Goal: Information Seeking & Learning: Learn about a topic

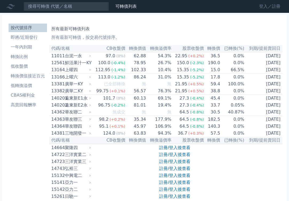
click at [261, 6] on link "登入／註冊" at bounding box center [270, 6] width 30 height 9
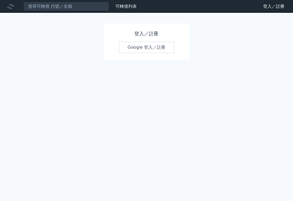
click at [142, 47] on link "Google 登入／註冊" at bounding box center [147, 47] width 56 height 11
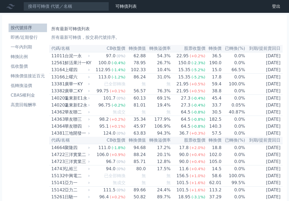
click at [195, 26] on h1 "所有最新可轉債列表" at bounding box center [165, 29] width 229 height 6
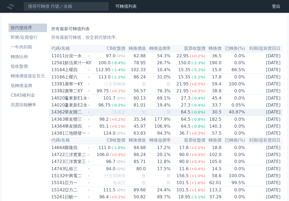
click at [118, 114] on span "無成交" at bounding box center [119, 111] width 13 height 5
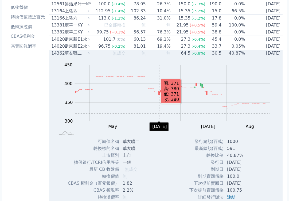
scroll to position [27, 0]
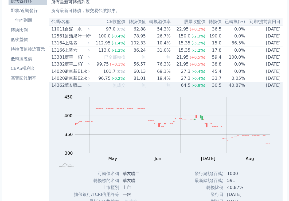
click at [139, 89] on td "無" at bounding box center [136, 85] width 20 height 7
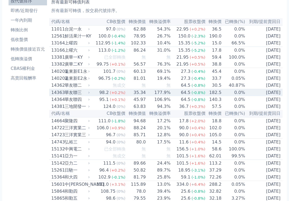
click at [141, 96] on td "35.34" at bounding box center [136, 92] width 20 height 7
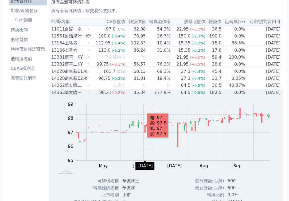
scroll to position [53, 0]
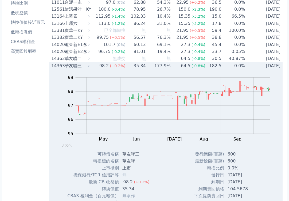
click at [137, 70] on td "35.34" at bounding box center [136, 65] width 20 height 7
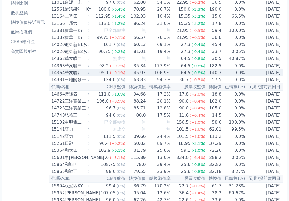
click at [135, 76] on td "45.97" at bounding box center [136, 72] width 20 height 7
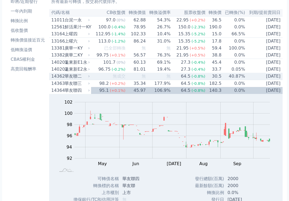
scroll to position [27, 0]
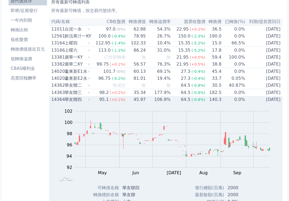
click at [118, 102] on span "(+0.1%)" at bounding box center [118, 99] width 16 height 4
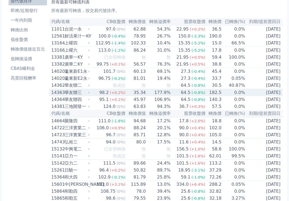
click at [124, 95] on div "(+0.2%)" at bounding box center [118, 92] width 16 height 6
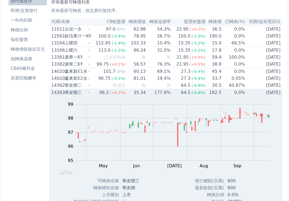
click at [129, 96] on td "35.34" at bounding box center [136, 92] width 20 height 7
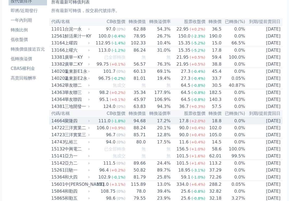
click at [133, 124] on td "94.68" at bounding box center [136, 120] width 20 height 7
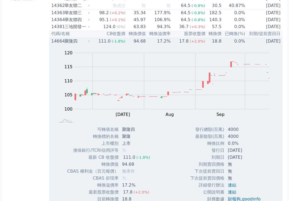
scroll to position [107, 0]
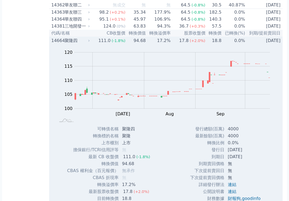
click at [130, 44] on td "94.68" at bounding box center [136, 40] width 20 height 7
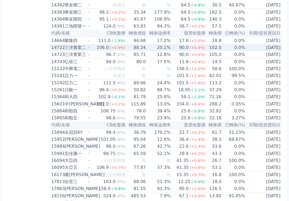
click at [145, 51] on td "88.24" at bounding box center [136, 47] width 20 height 7
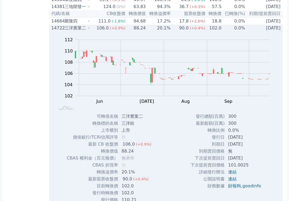
scroll to position [80, 0]
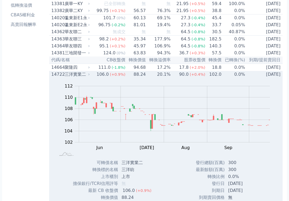
click at [126, 78] on td "88.24" at bounding box center [136, 74] width 20 height 7
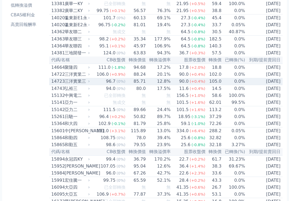
click at [126, 85] on td "85.71" at bounding box center [136, 81] width 20 height 7
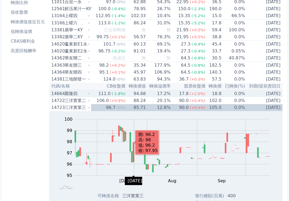
scroll to position [53, 0]
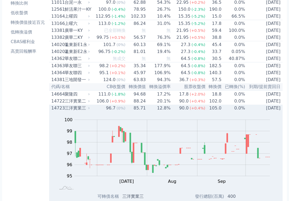
click at [96, 111] on td "96.7 (0%)" at bounding box center [108, 108] width 35 height 7
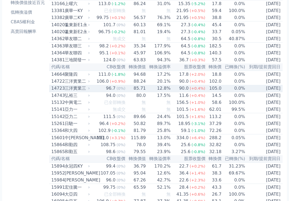
scroll to position [107, 0]
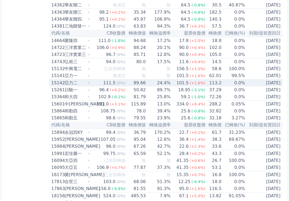
click at [116, 86] on div "111.5" at bounding box center [109, 83] width 14 height 6
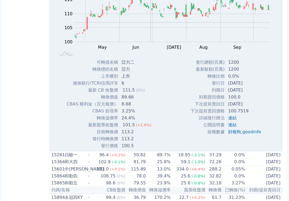
scroll to position [160, 0]
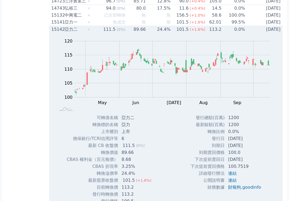
click at [71, 33] on div "亞力二" at bounding box center [77, 29] width 24 height 6
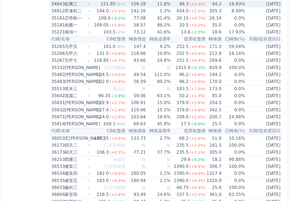
scroll to position [1123, 0]
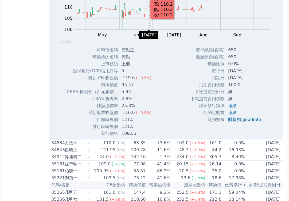
scroll to position [1149, 0]
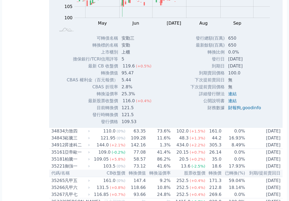
click at [70, 56] on td "上市櫃別" at bounding box center [93, 52] width 52 height 7
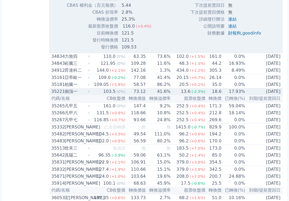
scroll to position [1283, 0]
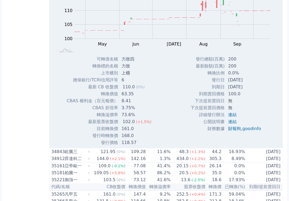
scroll to position [1310, 0]
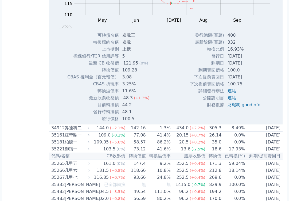
scroll to position [1337, 0]
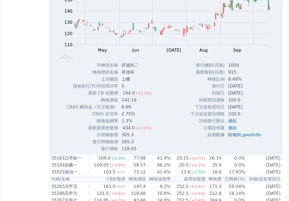
scroll to position [1310, 0]
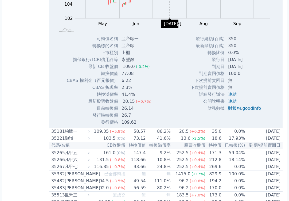
scroll to position [1363, 0]
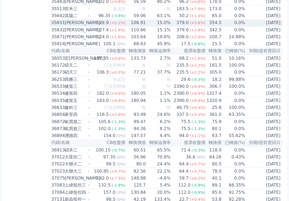
click at [117, 26] on div "(+2.1%)" at bounding box center [118, 23] width 16 height 6
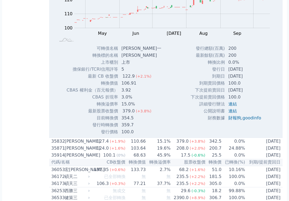
scroll to position [1417, 0]
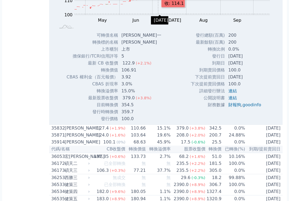
scroll to position [1390, 0]
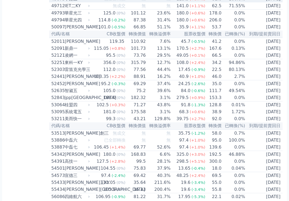
scroll to position [1845, 0]
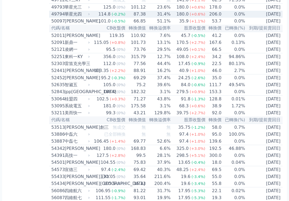
click at [159, 18] on td "31.4%" at bounding box center [158, 14] width 25 height 7
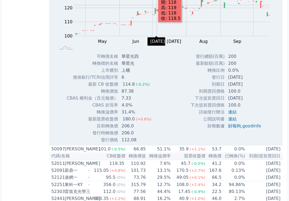
scroll to position [1925, 0]
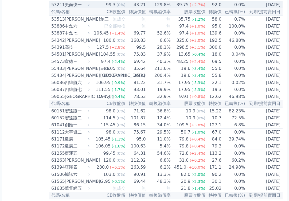
scroll to position [1978, 0]
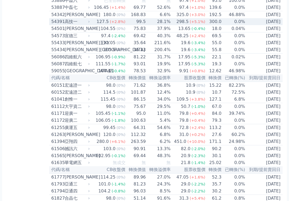
click at [117, 24] on span "(+2.8%)" at bounding box center [118, 22] width 16 height 4
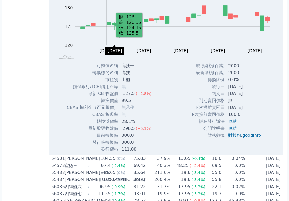
scroll to position [2005, 0]
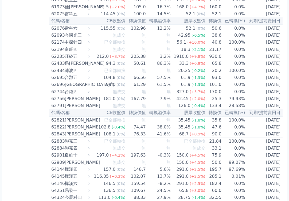
scroll to position [2219, 0]
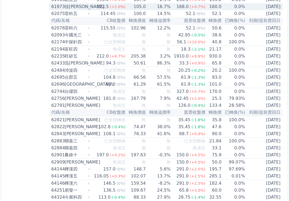
click at [124, 9] on span "(+2.0%)" at bounding box center [118, 7] width 16 height 4
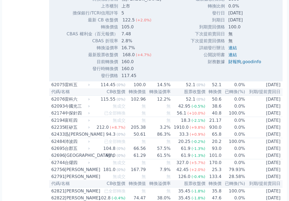
scroll to position [2352, 0]
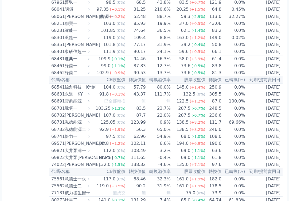
scroll to position [2780, 0]
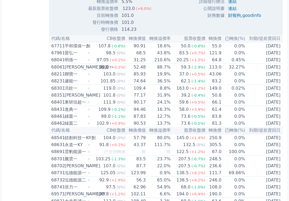
scroll to position [2834, 0]
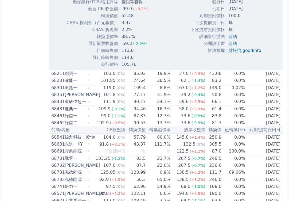
scroll to position [2887, 0]
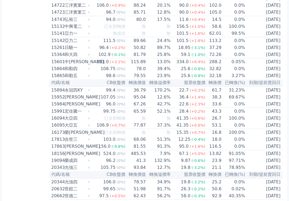
scroll to position [0, 0]
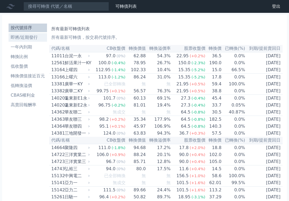
click at [30, 37] on li "即將/近期發行" at bounding box center [28, 37] width 38 height 6
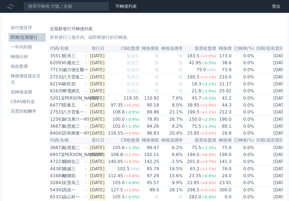
click at [29, 162] on div "按代號排序 即將/近期發行 一年內到期 轉換比例 低收盤價 轉換價值接近百元 低轉換溢價 CBAS權利金 高賣回報酬率" at bounding box center [26, 198] width 41 height 355
click at [7, 166] on div "按代號排序 即將/近期發行 一年內到期 轉換比例 低收盤價 轉換價值接近百元 低轉換溢價 CBAS權利金 高賣回報酬率" at bounding box center [26, 198] width 41 height 355
drag, startPoint x: 24, startPoint y: 31, endPoint x: 113, endPoint y: 17, distance: 90.1
click at [24, 31] on li "按代號排序" at bounding box center [27, 28] width 37 height 6
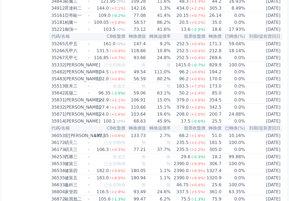
scroll to position [1129, 0]
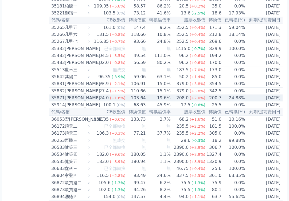
click at [70, 101] on div "[PERSON_NAME]" at bounding box center [77, 98] width 24 height 6
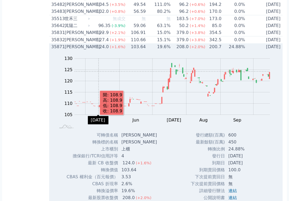
scroll to position [1209, 0]
